Goal: Navigation & Orientation: Find specific page/section

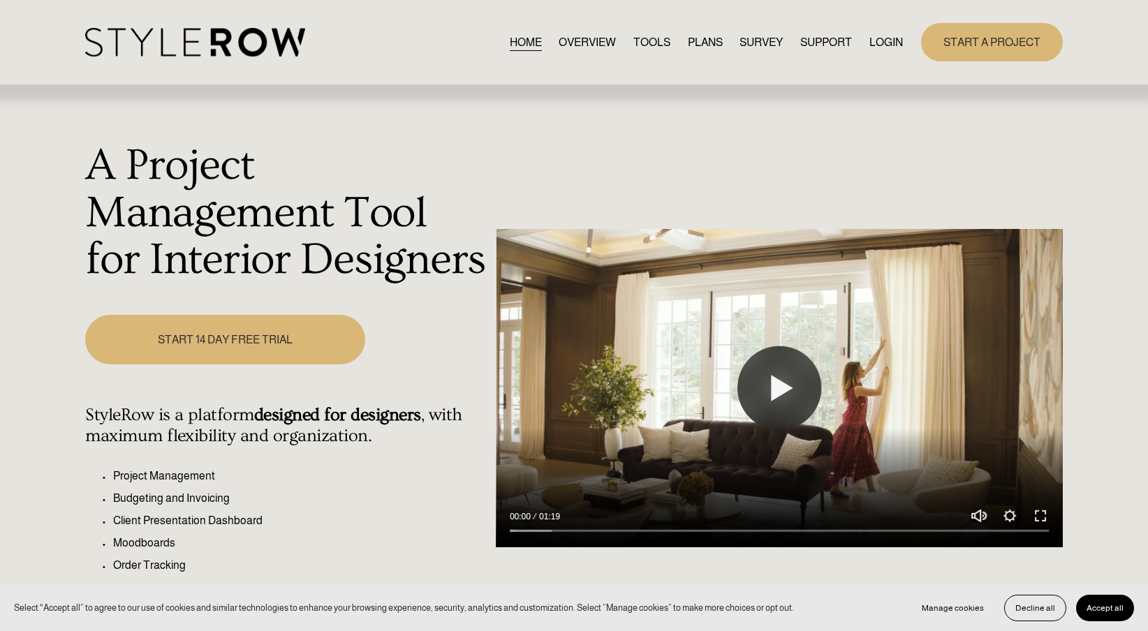
click at [890, 37] on link "LOGIN" at bounding box center [886, 42] width 34 height 19
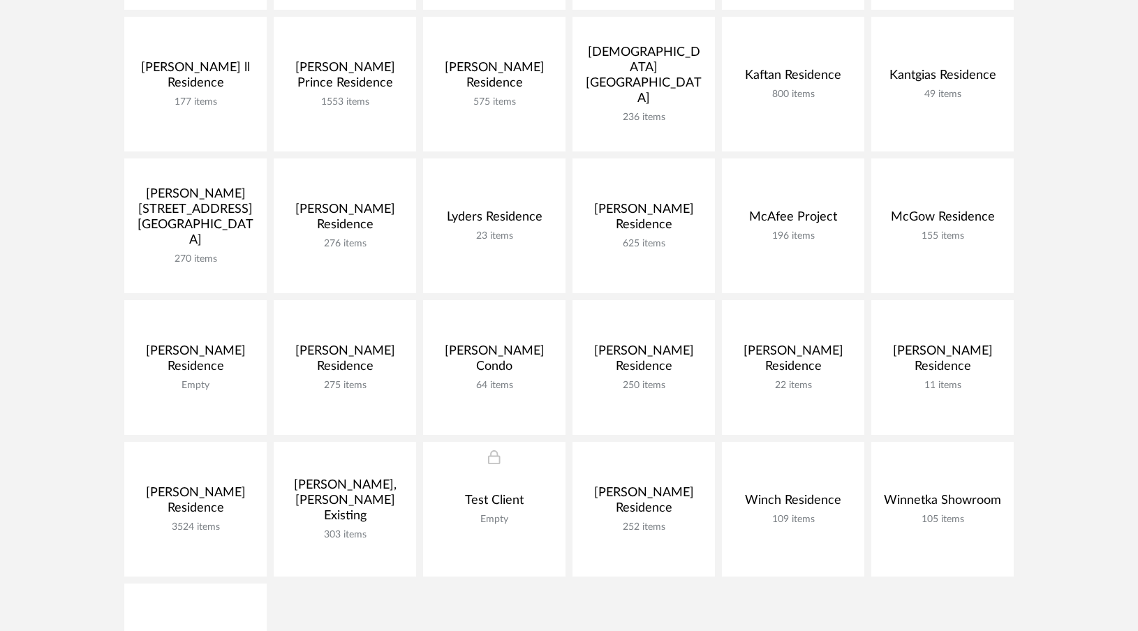
scroll to position [538, 0]
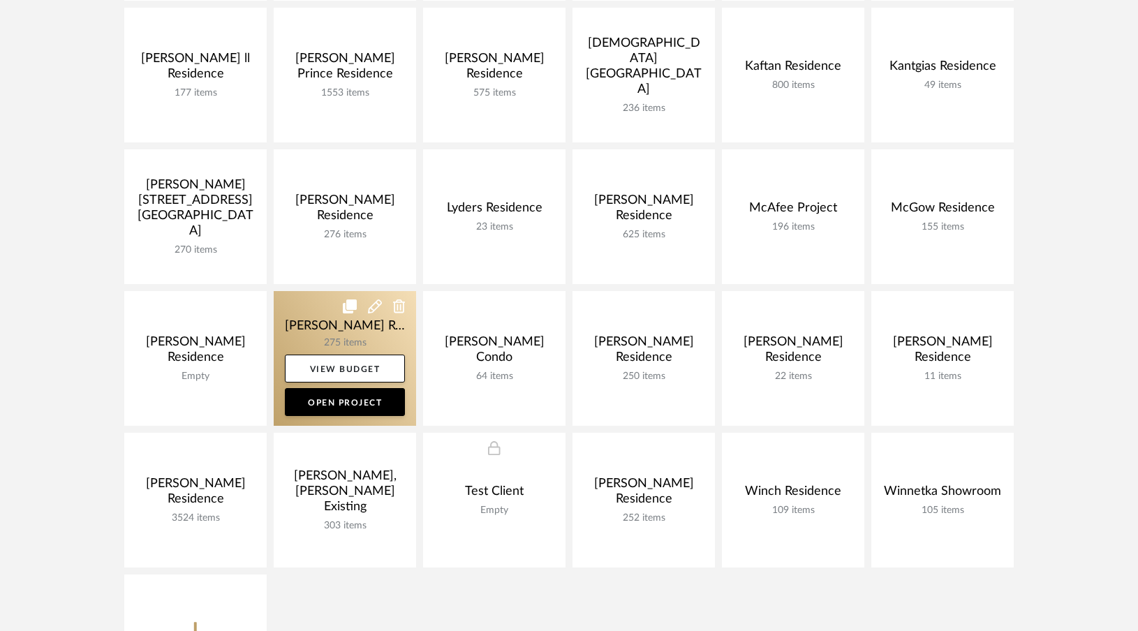
click at [317, 329] on link at bounding box center [345, 358] width 142 height 135
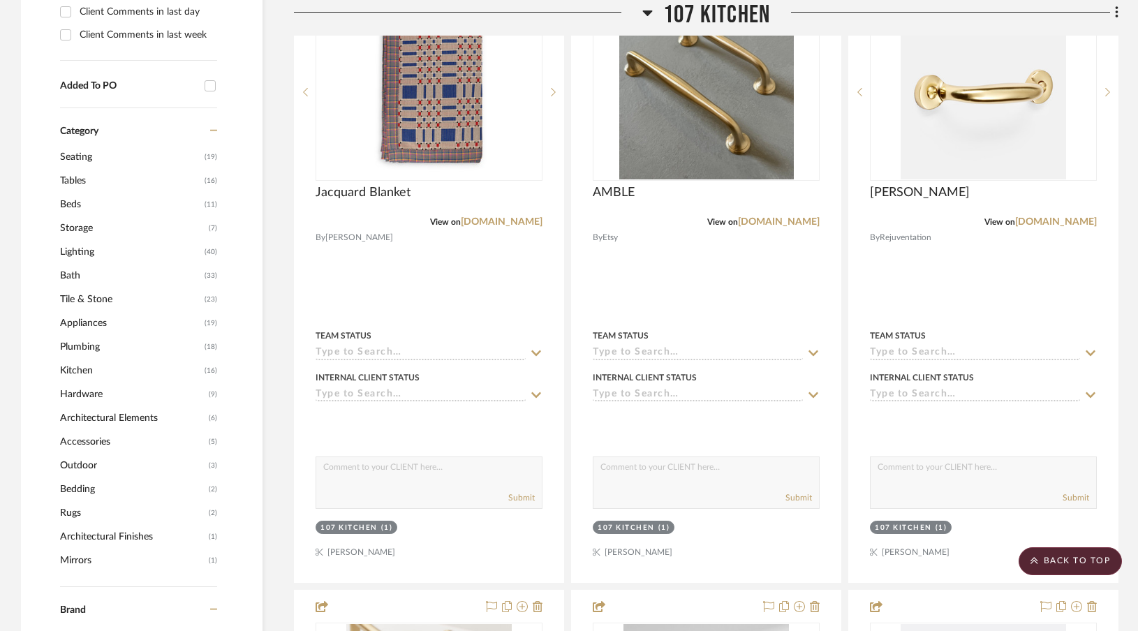
scroll to position [668, 0]
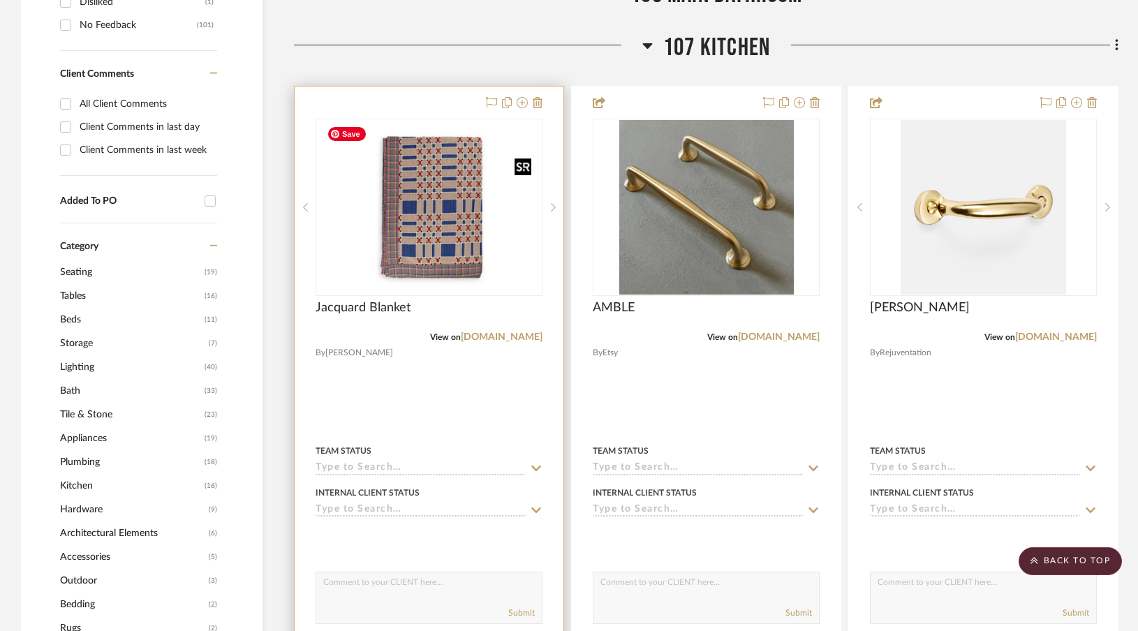
click at [399, 229] on img "0" at bounding box center [428, 207] width 215 height 175
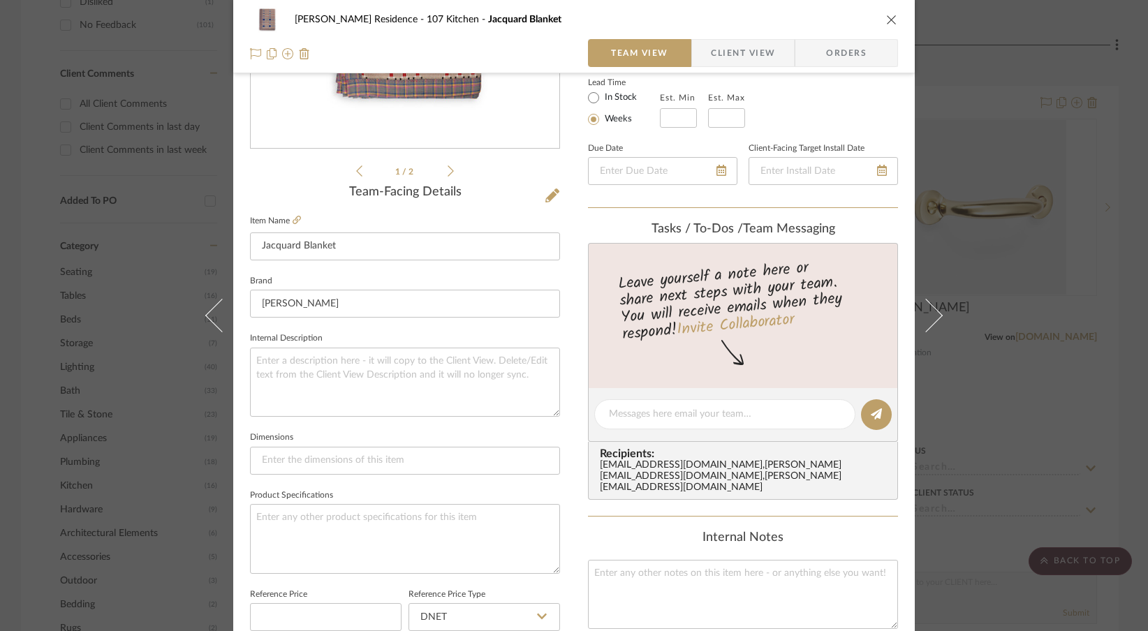
scroll to position [573, 0]
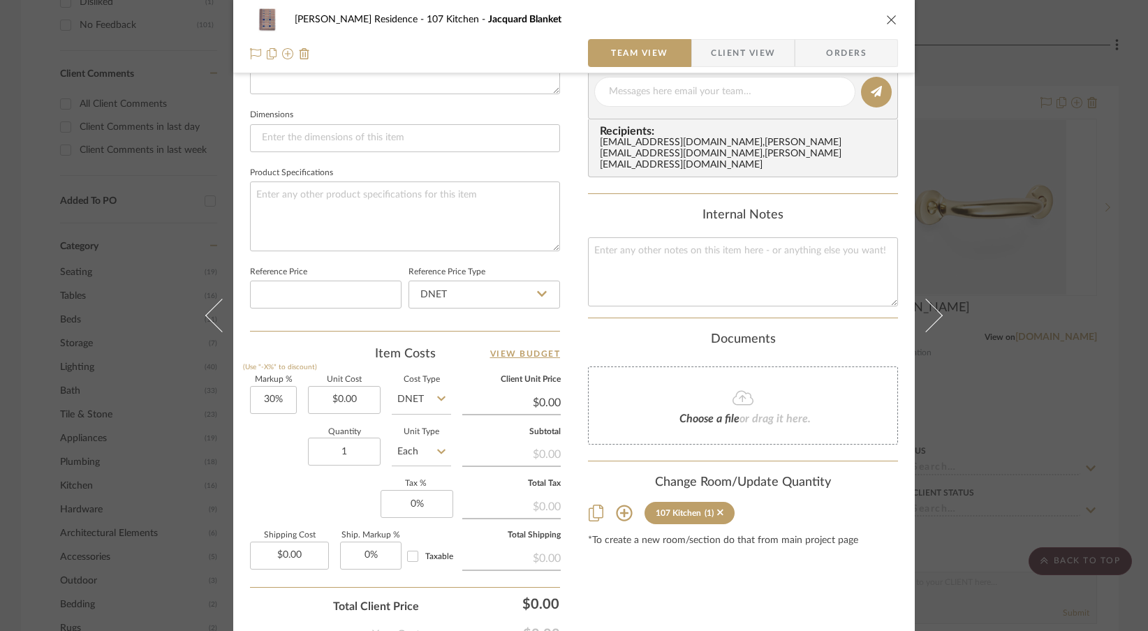
click at [618, 506] on icon at bounding box center [624, 513] width 17 height 17
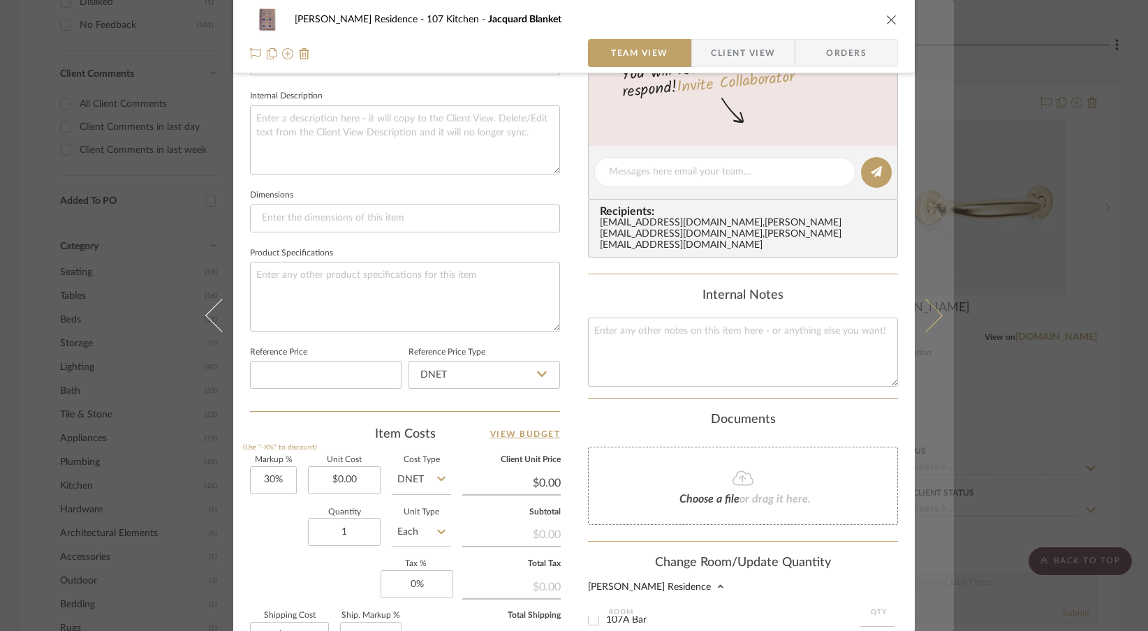
scroll to position [279, 0]
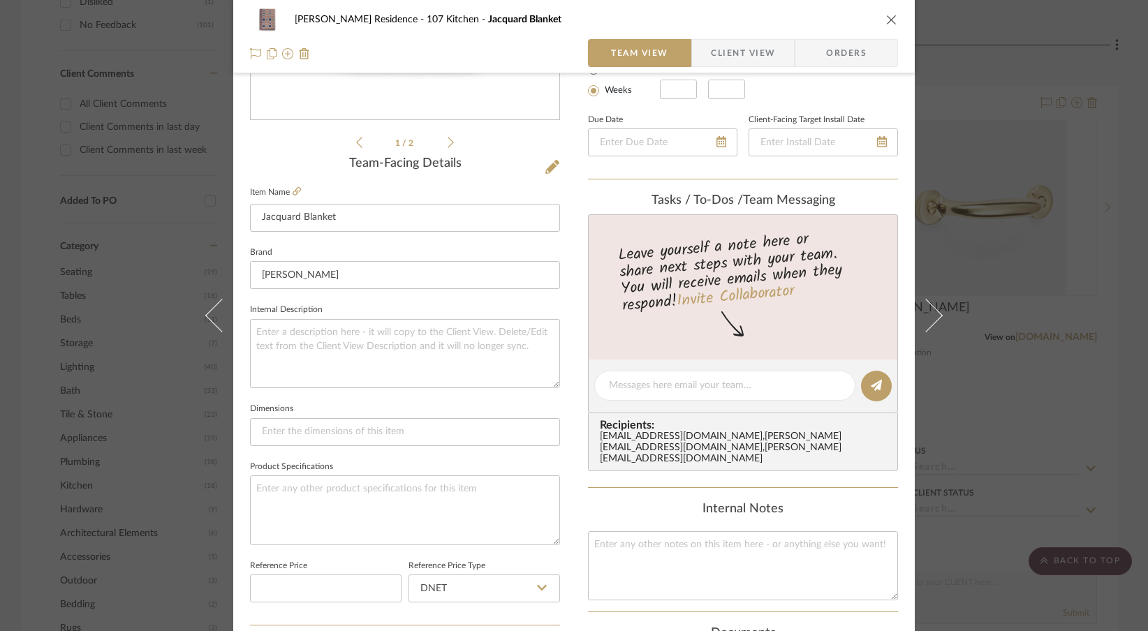
click at [886, 19] on icon "close" at bounding box center [891, 19] width 11 height 11
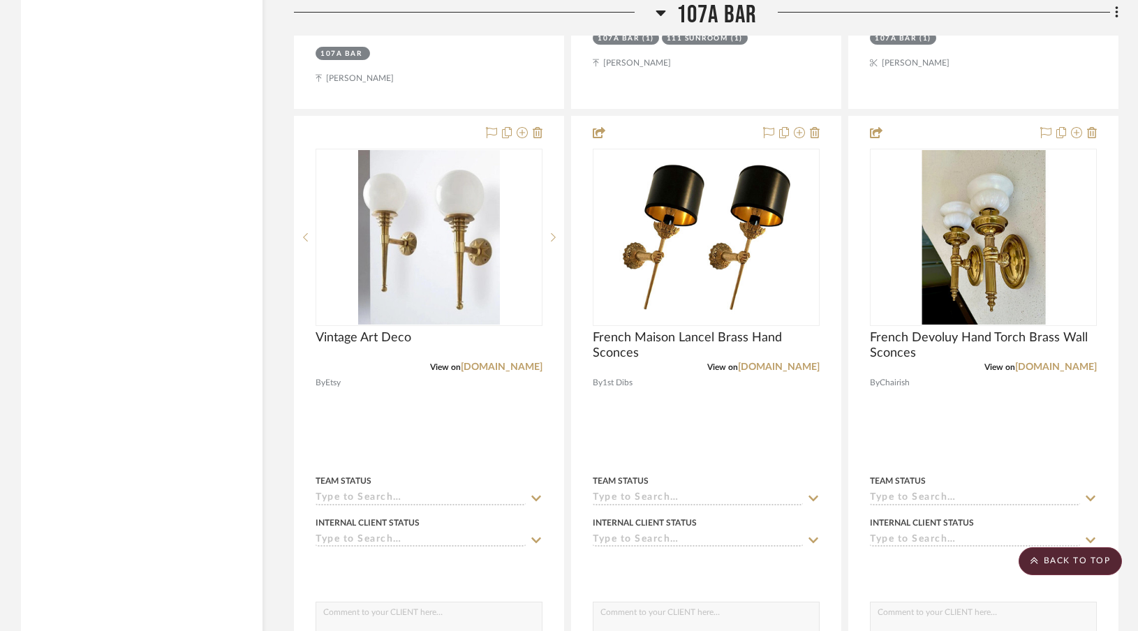
scroll to position [3251, 0]
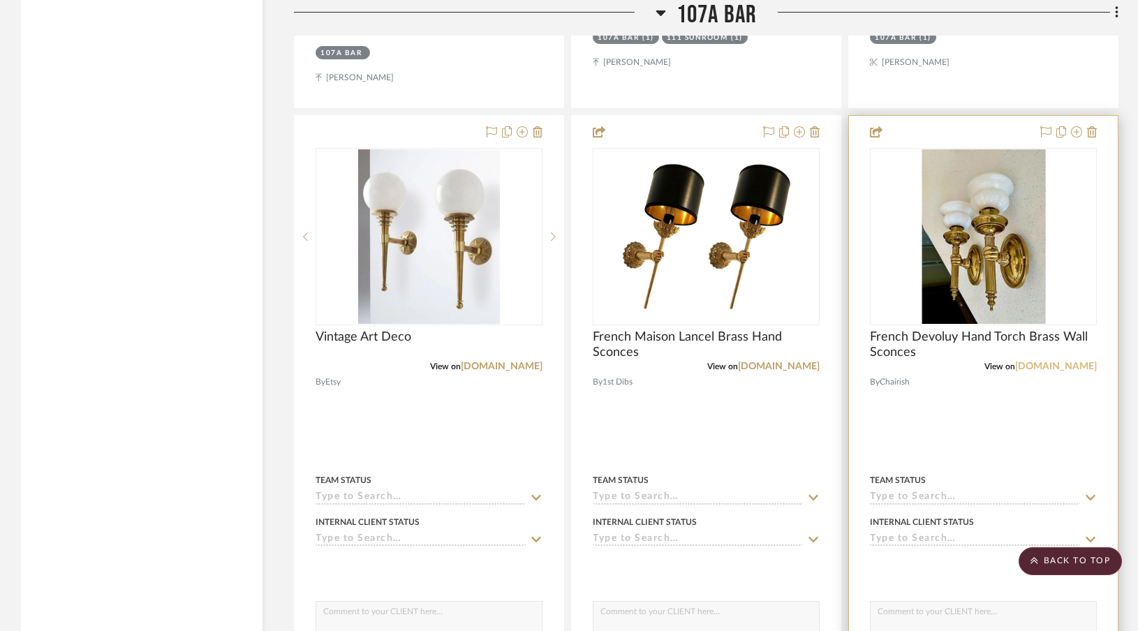
click at [1067, 362] on link "[DOMAIN_NAME]" at bounding box center [1056, 367] width 82 height 10
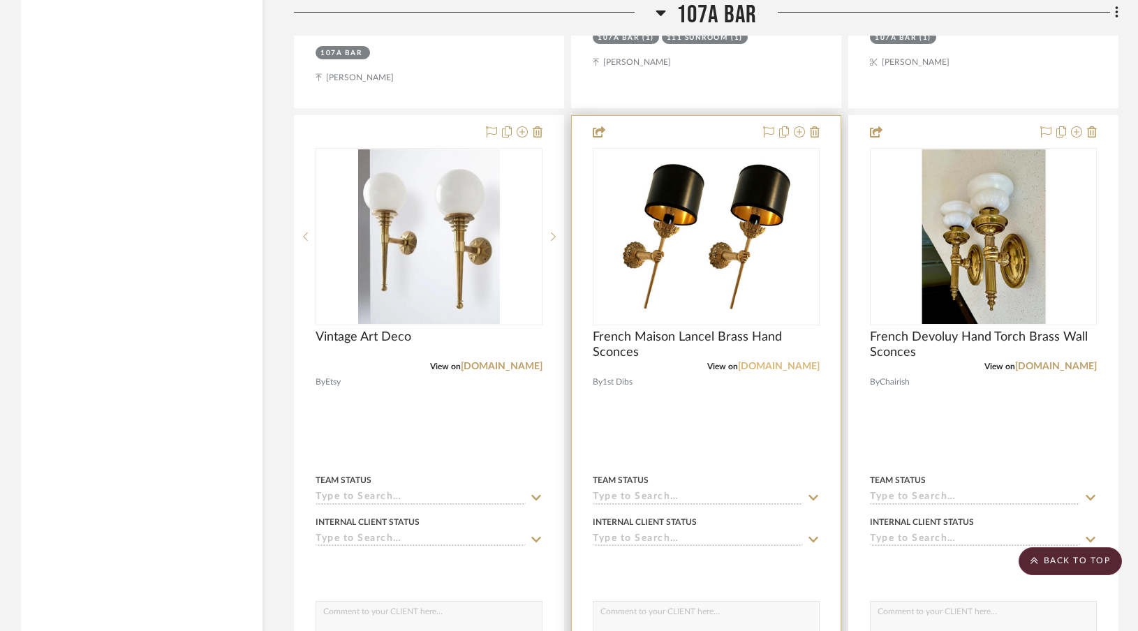
click at [794, 362] on link "[DOMAIN_NAME]" at bounding box center [779, 367] width 82 height 10
